Goal: Register for event/course

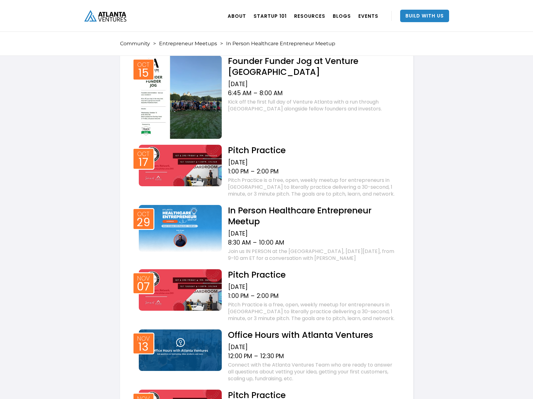
scroll to position [689, 0]
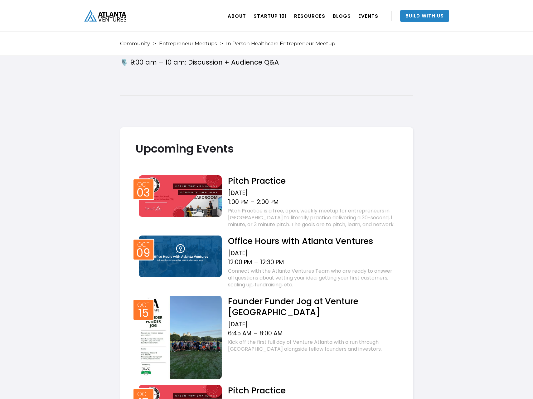
click at [257, 186] on h2 "Pitch Practice" at bounding box center [312, 180] width 169 height 11
